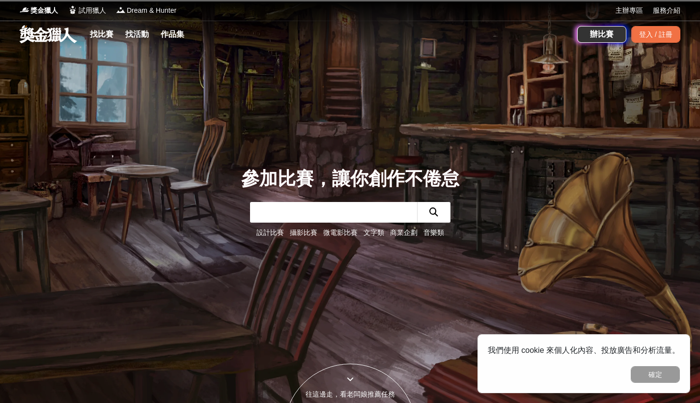
click at [360, 210] on input "text" at bounding box center [333, 212] width 167 height 21
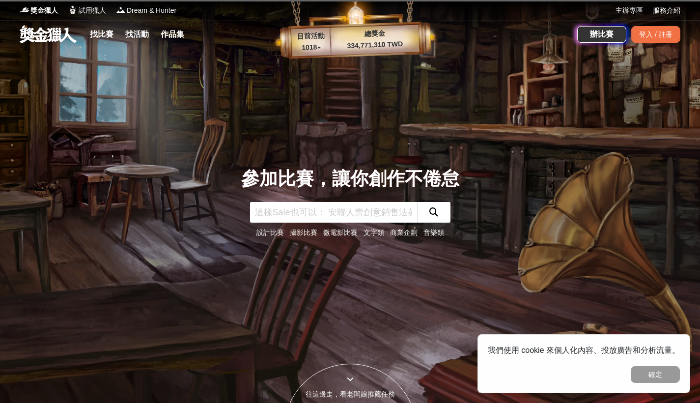
click at [356, 208] on input "text" at bounding box center [333, 212] width 167 height 21
type input "繪畫"
click at [433, 212] on button "submit" at bounding box center [433, 212] width 33 height 21
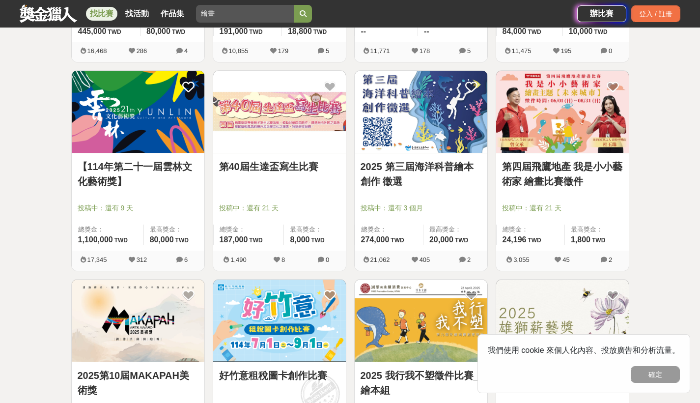
scroll to position [543, 0]
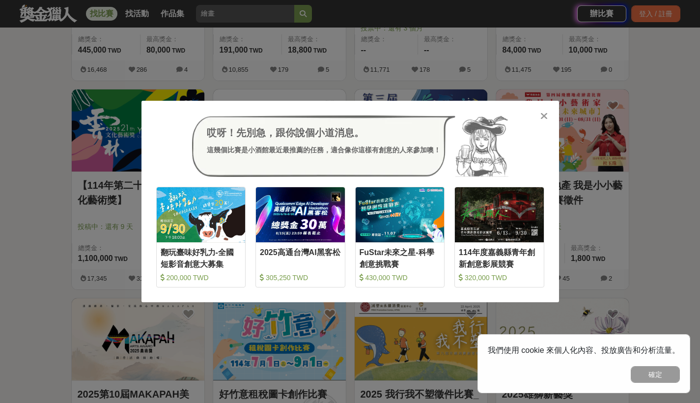
click at [547, 115] on icon at bounding box center [543, 116] width 7 height 10
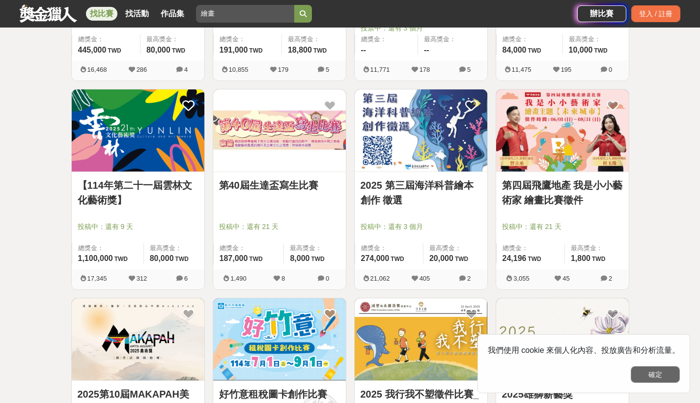
click at [666, 375] on button "確定" at bounding box center [655, 374] width 49 height 17
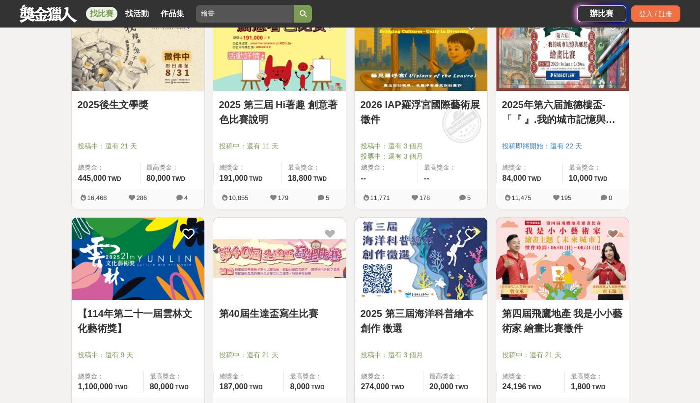
scroll to position [538, 0]
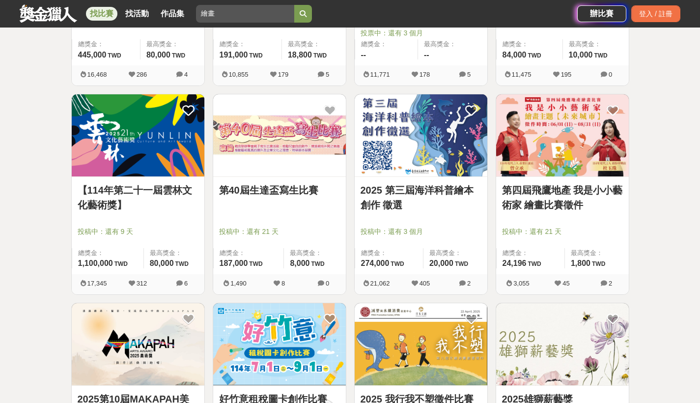
click at [141, 121] on img at bounding box center [138, 135] width 133 height 82
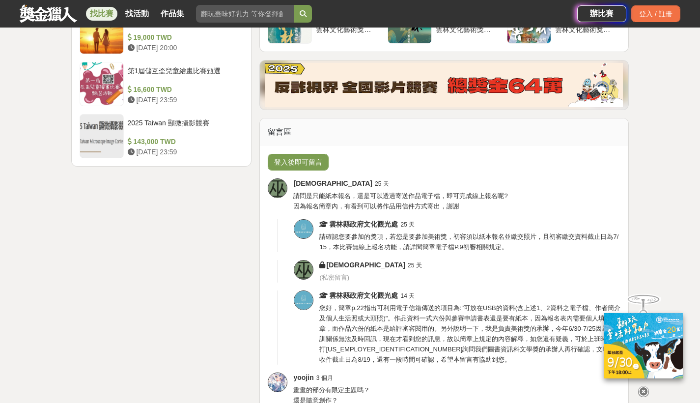
scroll to position [1359, 0]
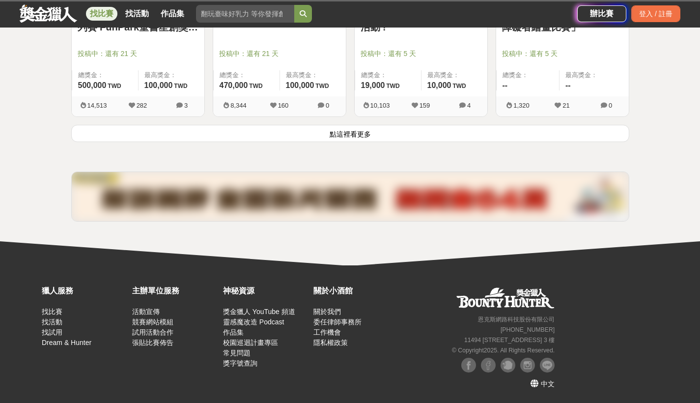
scroll to position [538, 0]
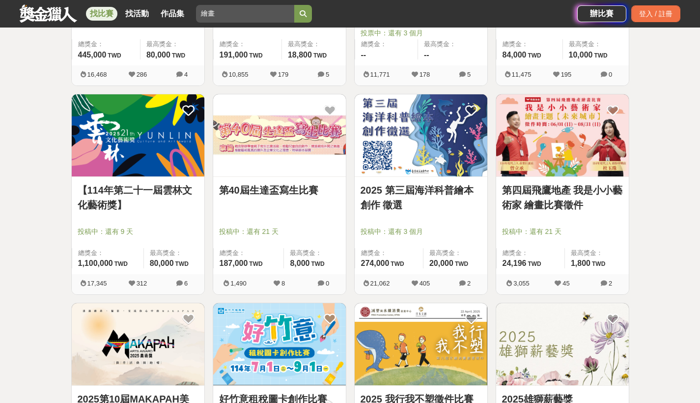
click at [302, 169] on img at bounding box center [279, 135] width 133 height 82
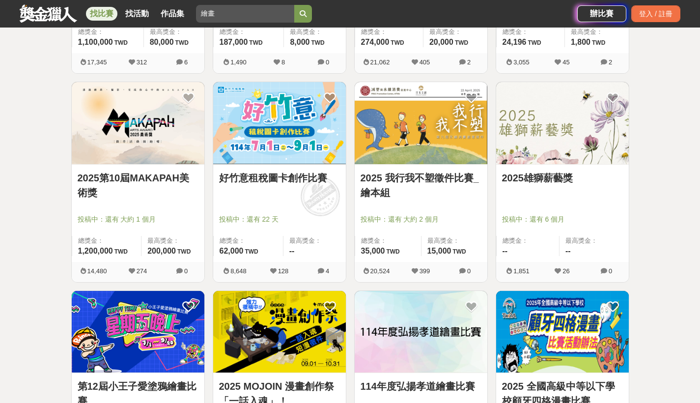
scroll to position [761, 0]
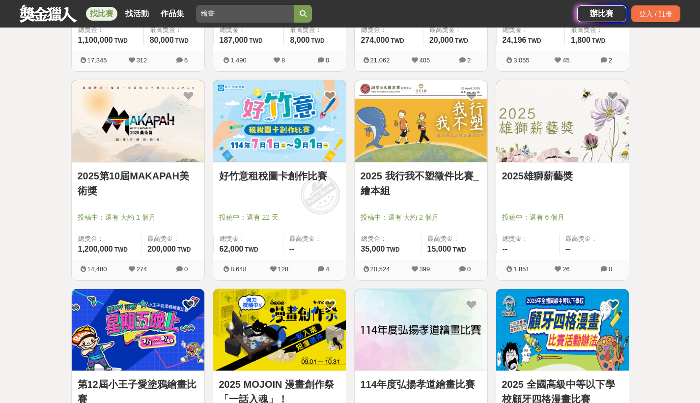
click at [169, 150] on img at bounding box center [138, 121] width 133 height 82
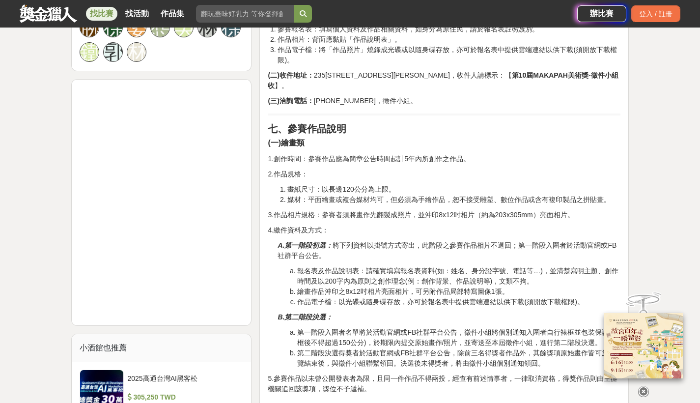
scroll to position [745, 0]
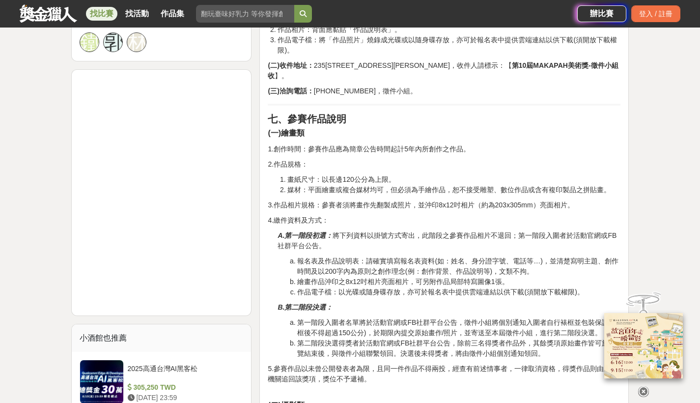
drag, startPoint x: 254, startPoint y: 171, endPoint x: 252, endPoint y: 176, distance: 5.1
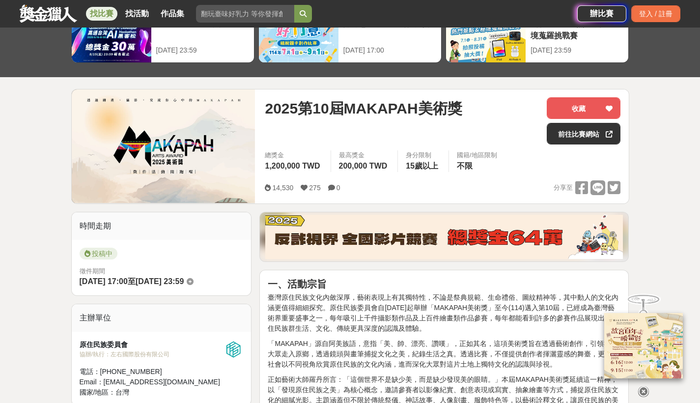
scroll to position [0, 0]
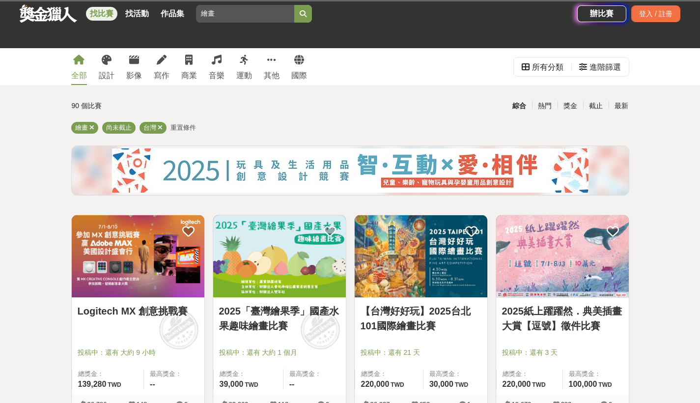
scroll to position [761, 0]
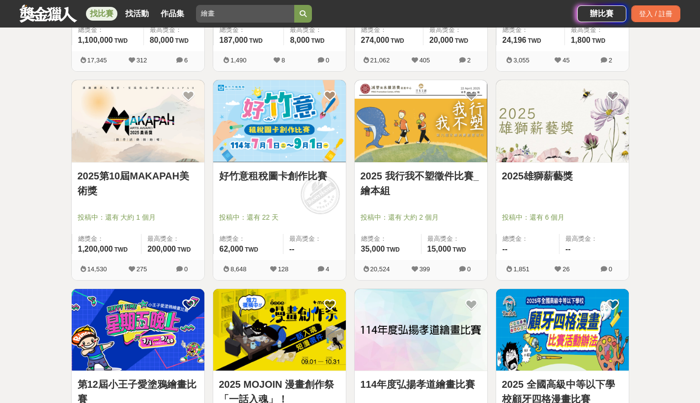
click at [462, 129] on img at bounding box center [421, 121] width 133 height 82
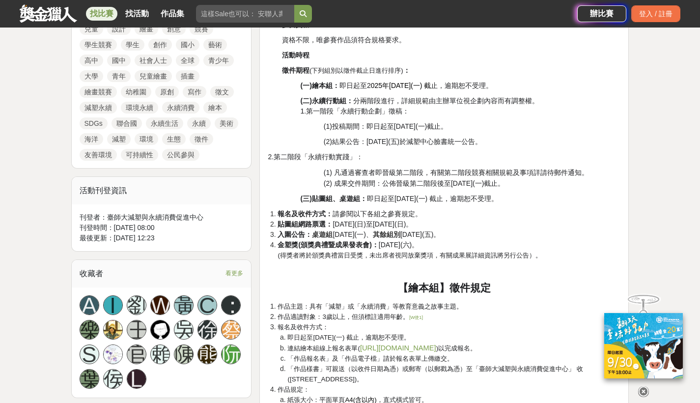
scroll to position [500, 0]
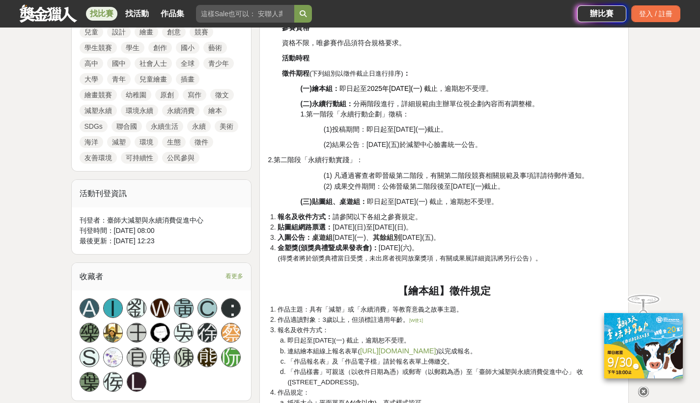
scroll to position [761, 0]
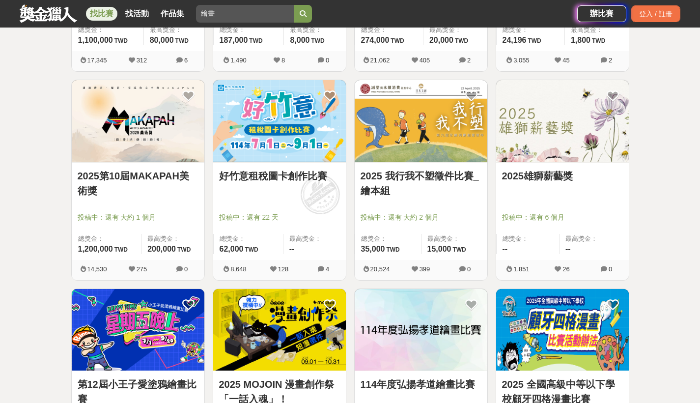
click at [557, 120] on img at bounding box center [562, 121] width 133 height 82
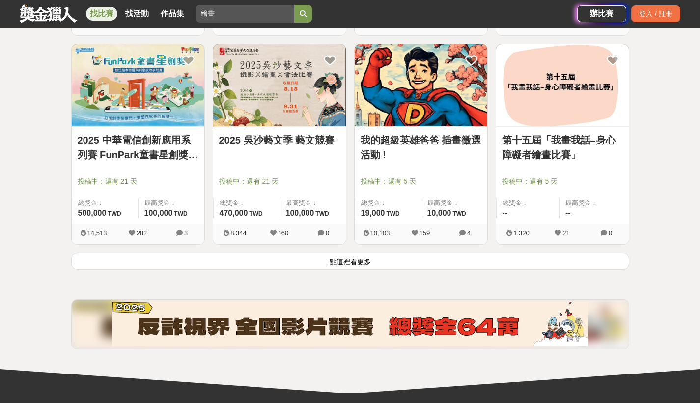
scroll to position [1231, 0]
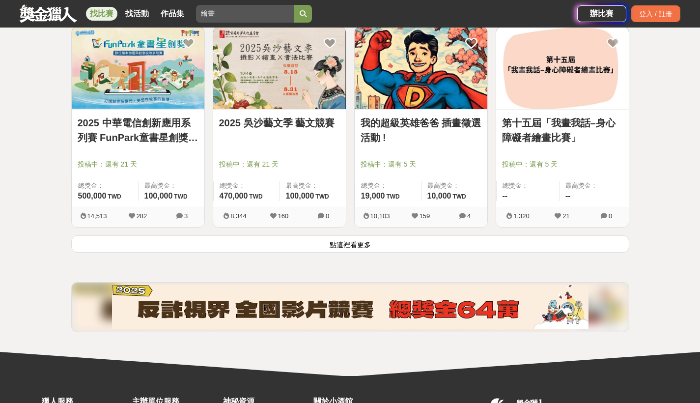
click at [475, 247] on button "點這裡看更多" at bounding box center [350, 243] width 558 height 17
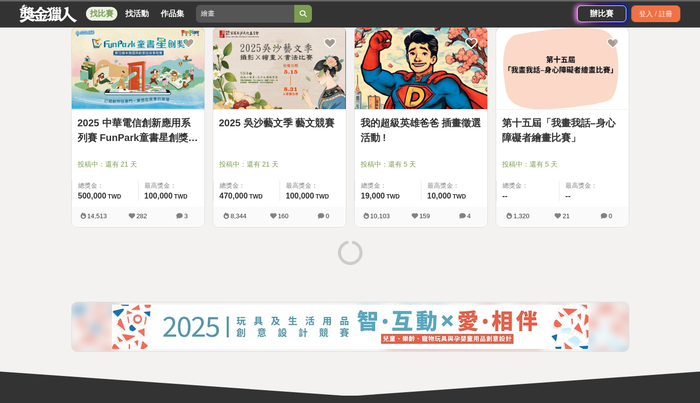
click at [236, 71] on img at bounding box center [279, 68] width 133 height 82
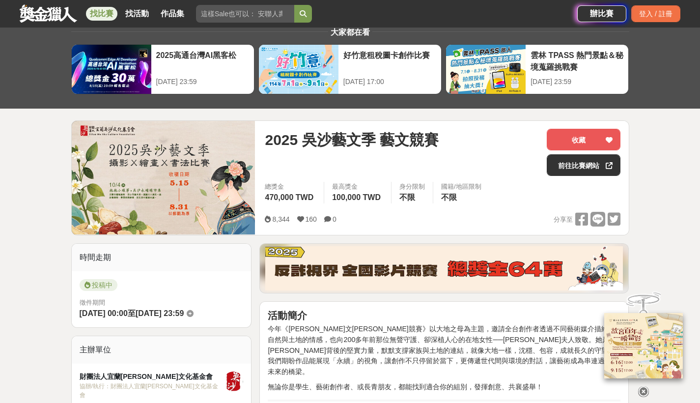
scroll to position [20, 0]
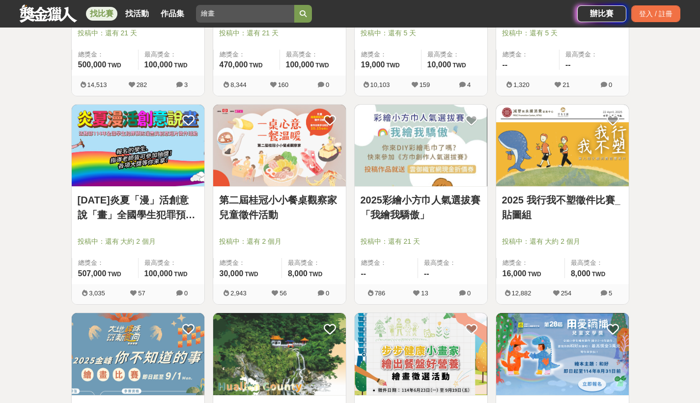
scroll to position [1607, 0]
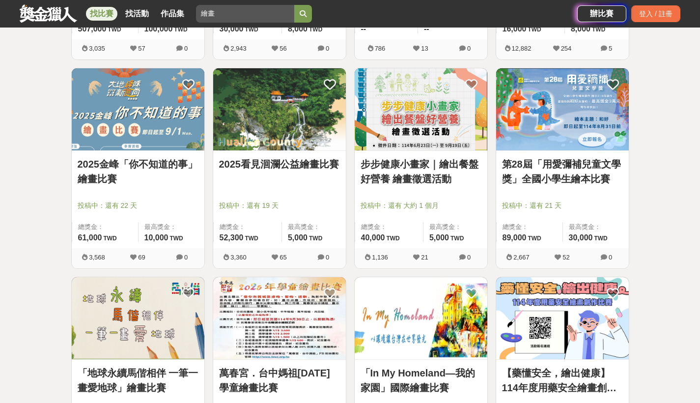
click at [316, 115] on img at bounding box center [279, 109] width 133 height 82
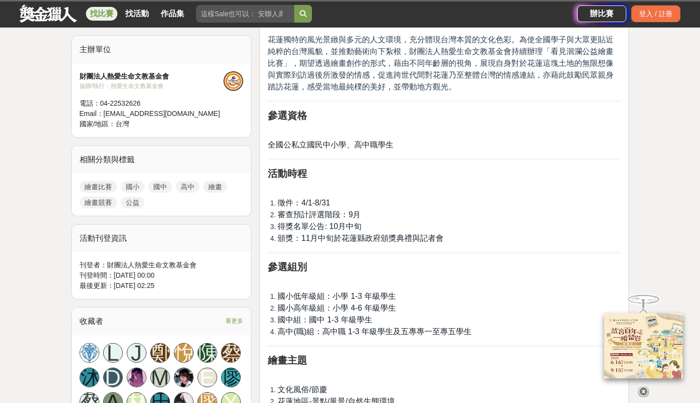
scroll to position [383, 0]
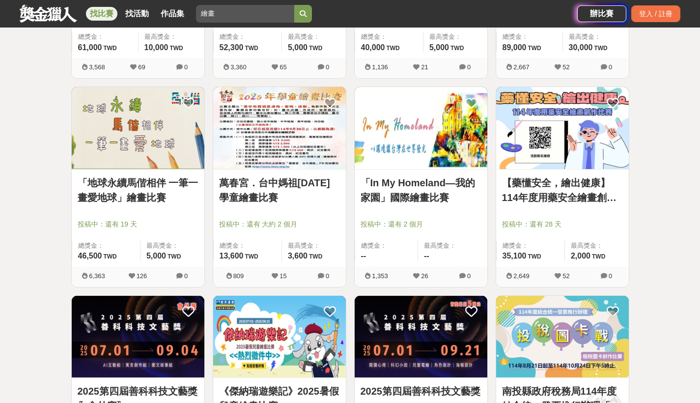
scroll to position [1845, 0]
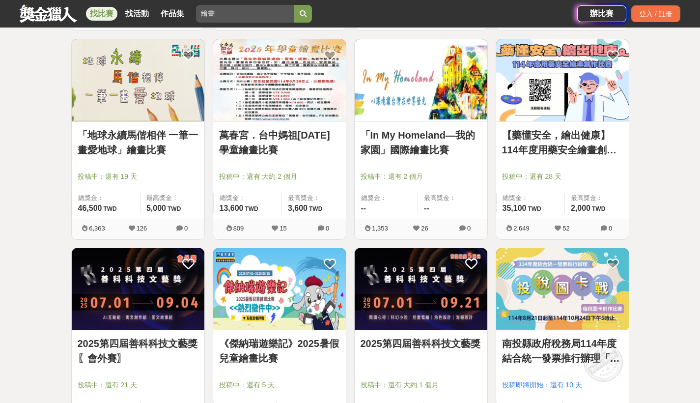
click at [398, 91] on img at bounding box center [421, 80] width 133 height 82
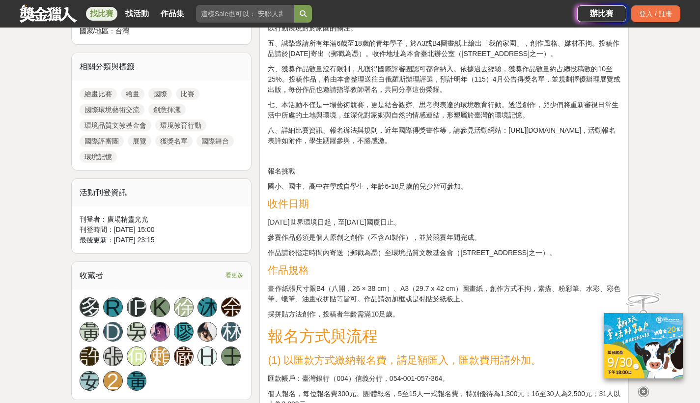
scroll to position [476, 0]
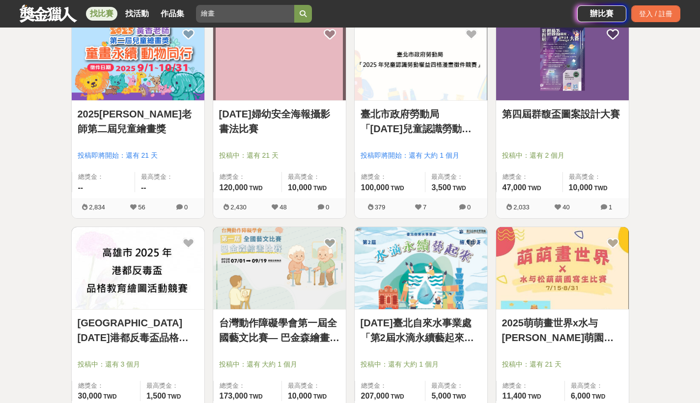
scroll to position [2550, 0]
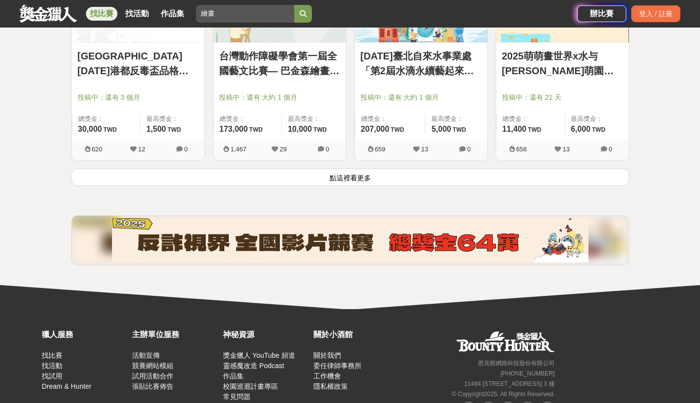
click at [391, 175] on button "點這裡看更多" at bounding box center [350, 177] width 558 height 17
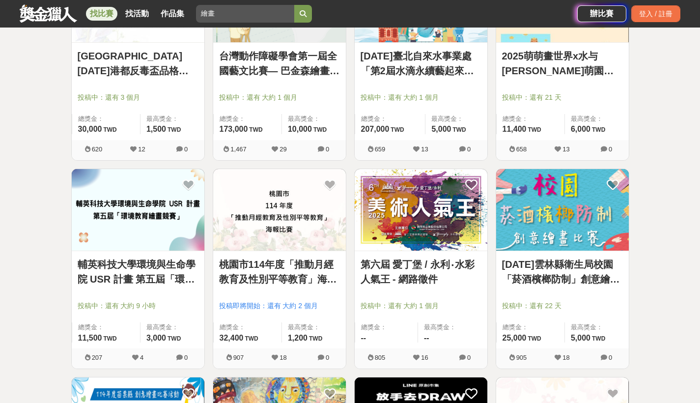
click at [444, 234] on img at bounding box center [421, 210] width 133 height 82
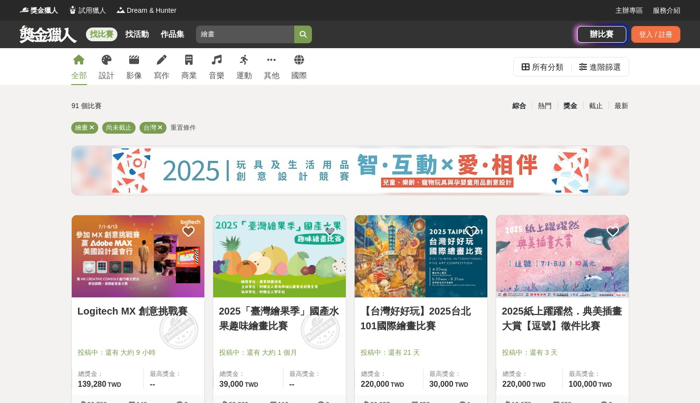
click at [570, 110] on div "獎金" at bounding box center [571, 105] width 26 height 17
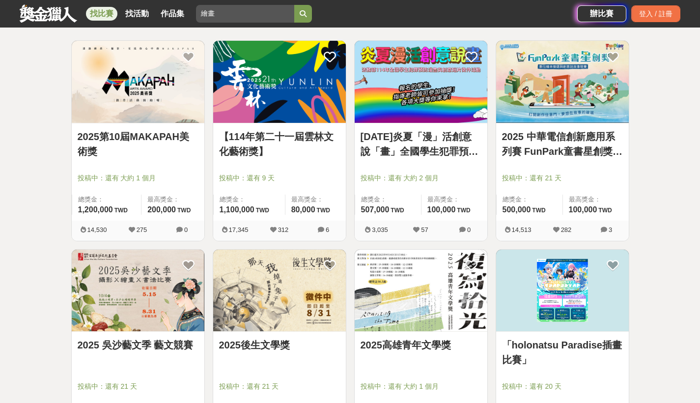
scroll to position [189, 0]
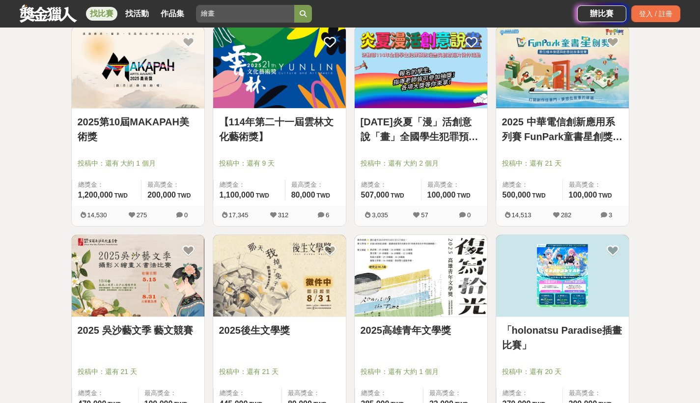
click at [294, 272] on img at bounding box center [279, 276] width 133 height 82
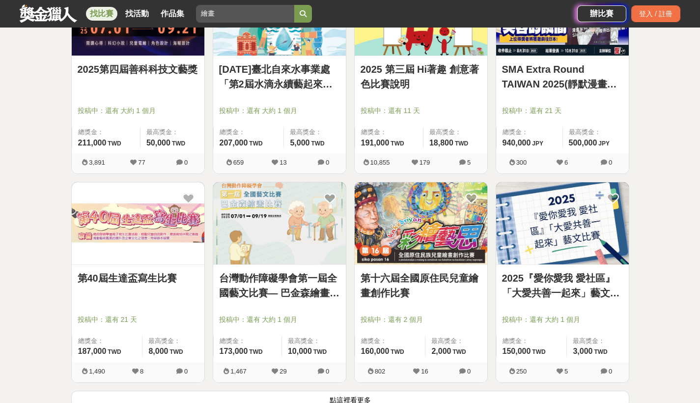
scroll to position [1078, 0]
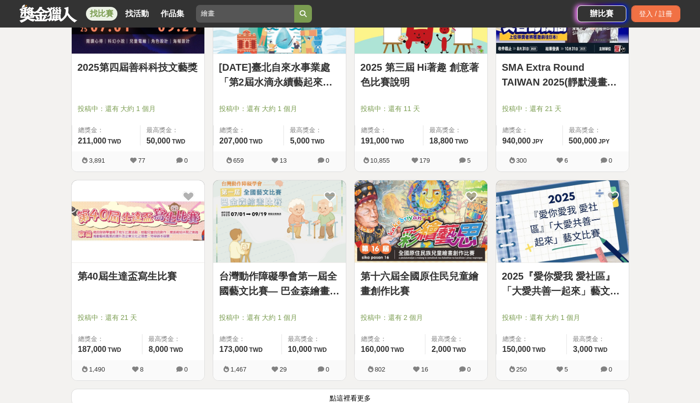
click at [106, 257] on img at bounding box center [138, 221] width 133 height 82
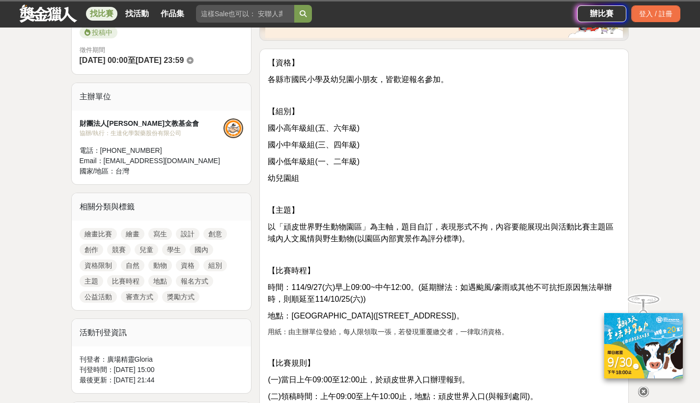
scroll to position [306, 0]
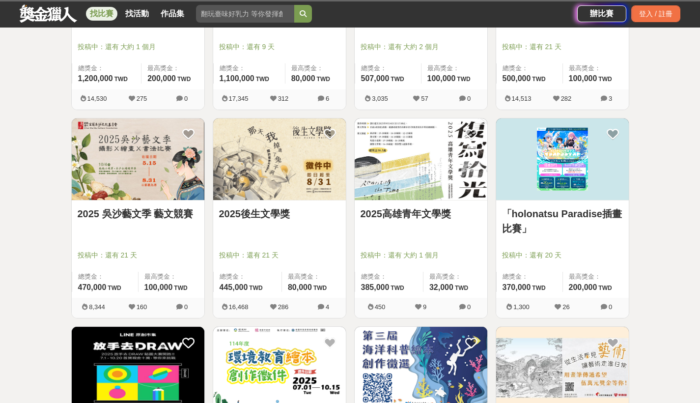
scroll to position [1078, 0]
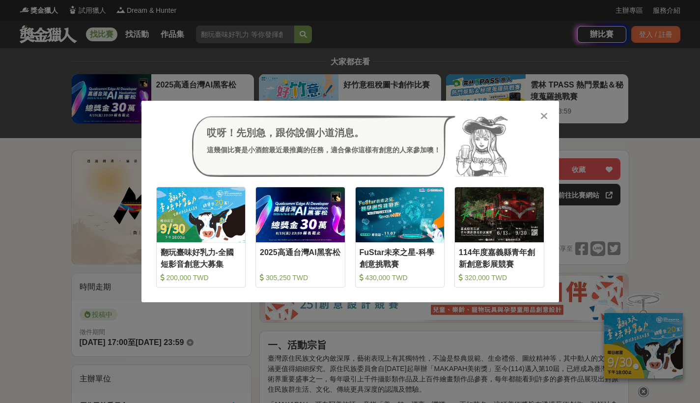
click at [541, 111] on icon at bounding box center [543, 116] width 7 height 10
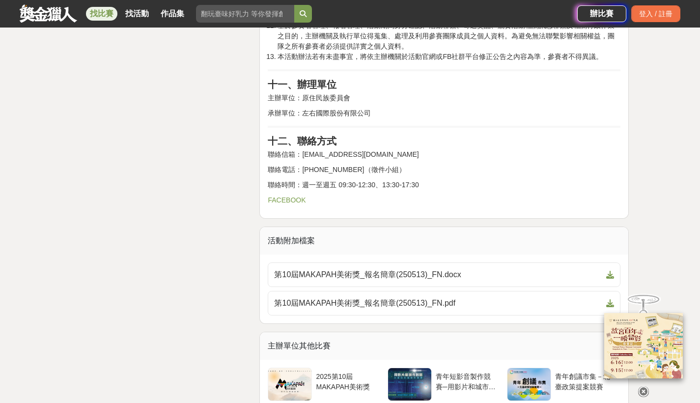
scroll to position [2023, 0]
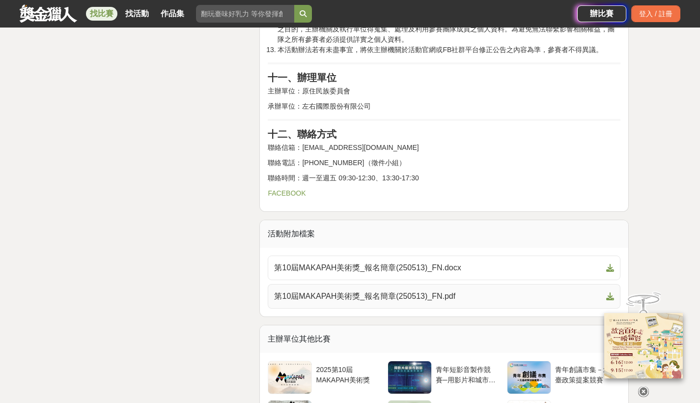
click at [500, 290] on span "第10屆MAKAPAH美術獎_報名簡章(250513)_FN.pdf" at bounding box center [438, 296] width 328 height 12
click at [554, 255] on link "第10屆MAKAPAH美術獎_報名簡章(250513)_FN.docx" at bounding box center [444, 267] width 353 height 25
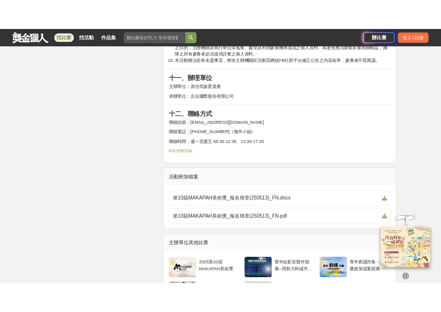
scroll to position [1915, 0]
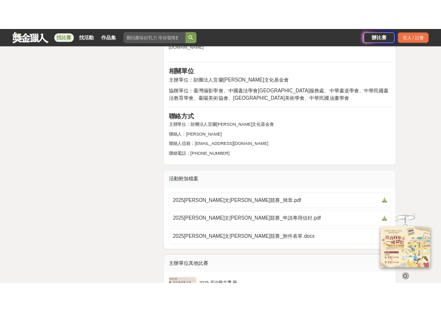
scroll to position [2075, 0]
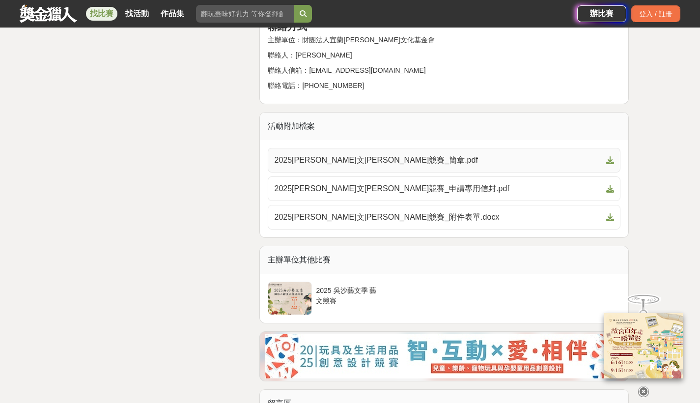
click at [471, 154] on span "2025[PERSON_NAME]文[PERSON_NAME]競賽_簡章.pdf" at bounding box center [438, 160] width 328 height 12
click at [469, 183] on span "2025[PERSON_NAME]文[PERSON_NAME]競賽_申請專用信封.pdf" at bounding box center [438, 189] width 328 height 12
click at [472, 211] on span "2025[PERSON_NAME]文[PERSON_NAME]競賽_附件表單.docx" at bounding box center [438, 217] width 328 height 12
